Goal: Transaction & Acquisition: Book appointment/travel/reservation

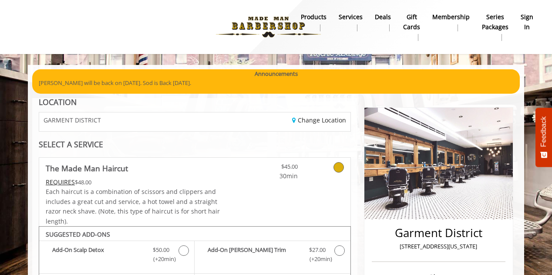
scroll to position [269, 0]
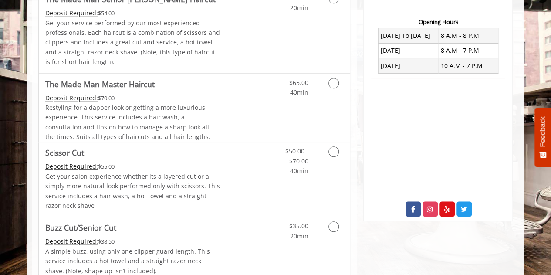
scroll to position [334, 0]
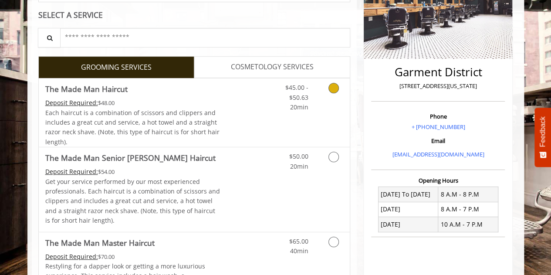
click at [227, 107] on link "Discounted Price" at bounding box center [246, 112] width 52 height 68
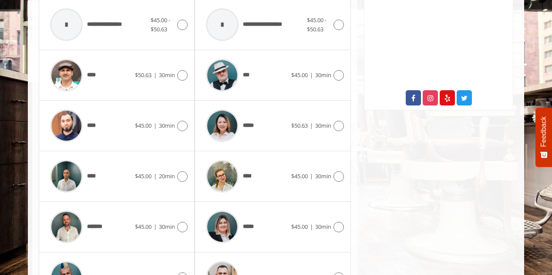
scroll to position [430, 0]
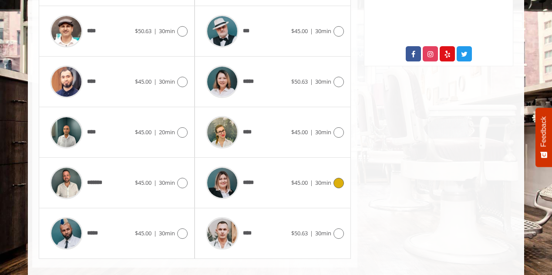
click at [281, 174] on div "*****" at bounding box center [246, 182] width 89 height 41
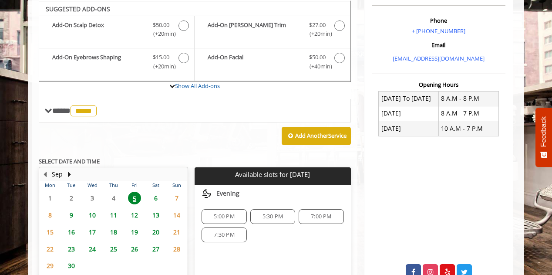
scroll to position [325, 0]
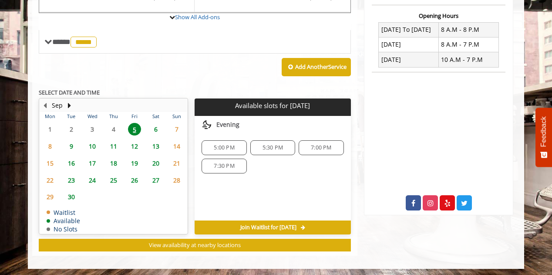
click at [284, 146] on span "5:30 PM" at bounding box center [272, 147] width 37 height 7
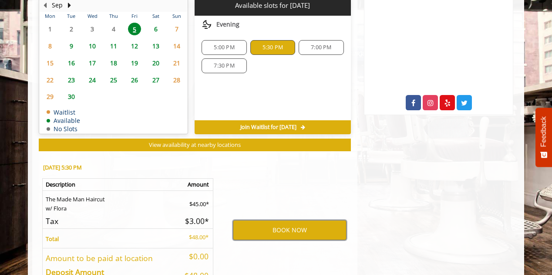
scroll to position [438, 0]
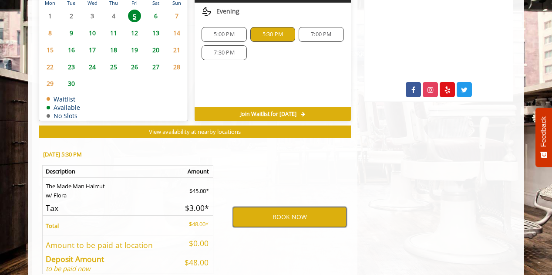
click at [293, 219] on button "BOOK NOW" at bounding box center [290, 217] width 114 height 20
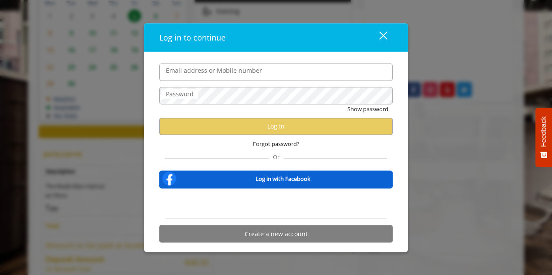
click at [256, 72] on input "Email address or Mobile number" at bounding box center [275, 71] width 233 height 17
type input "**********"
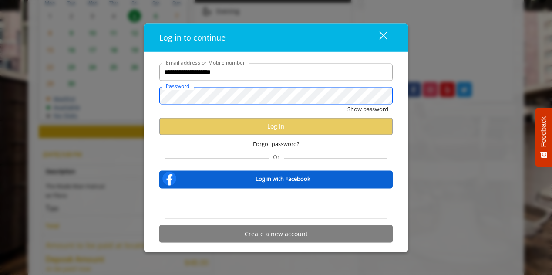
scroll to position [0, 0]
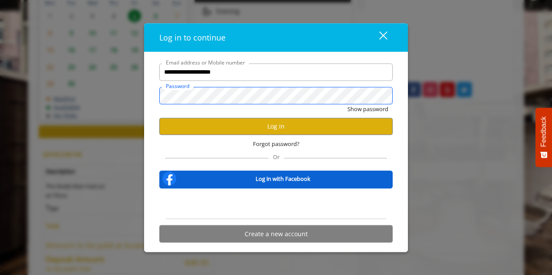
click at [347, 104] on button "Show password" at bounding box center [367, 108] width 41 height 9
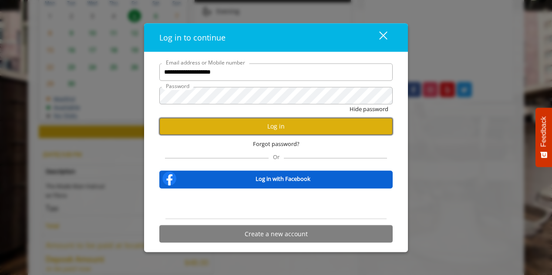
click at [275, 127] on button "Log in" at bounding box center [275, 126] width 233 height 17
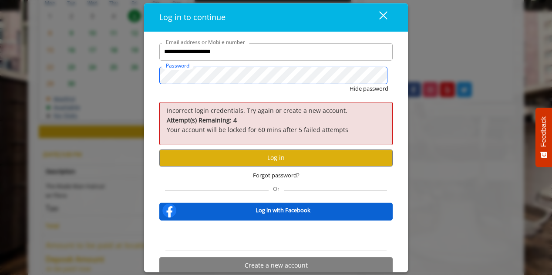
click at [118, 69] on div "**********" at bounding box center [276, 137] width 552 height 275
click at [350, 84] on button "Hide password" at bounding box center [369, 88] width 39 height 9
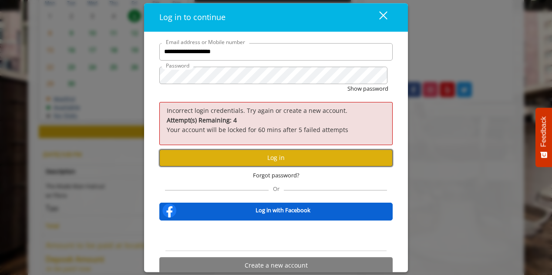
click at [299, 161] on button "Log in" at bounding box center [275, 157] width 233 height 17
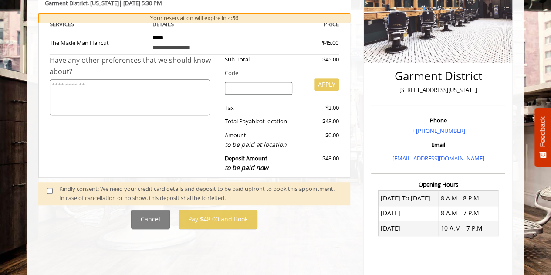
scroll to position [174, 0]
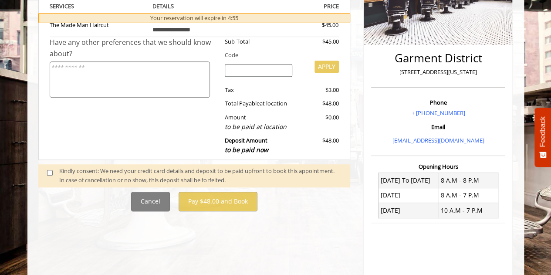
click at [46, 171] on span at bounding box center [53, 175] width 26 height 18
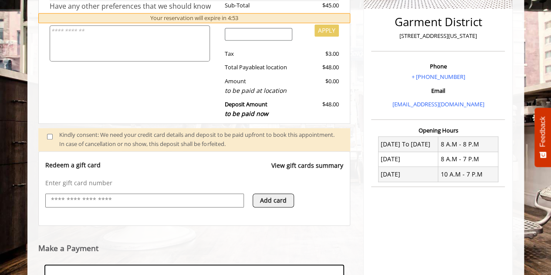
scroll to position [341, 0]
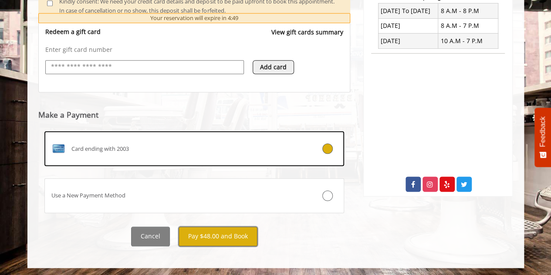
click at [228, 232] on button "Pay $48.00 and Book" at bounding box center [217, 236] width 79 height 20
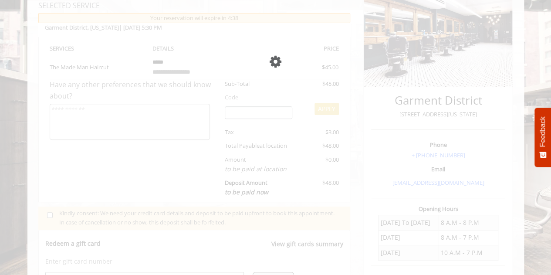
scroll to position [131, 0]
